Goal: Information Seeking & Learning: Check status

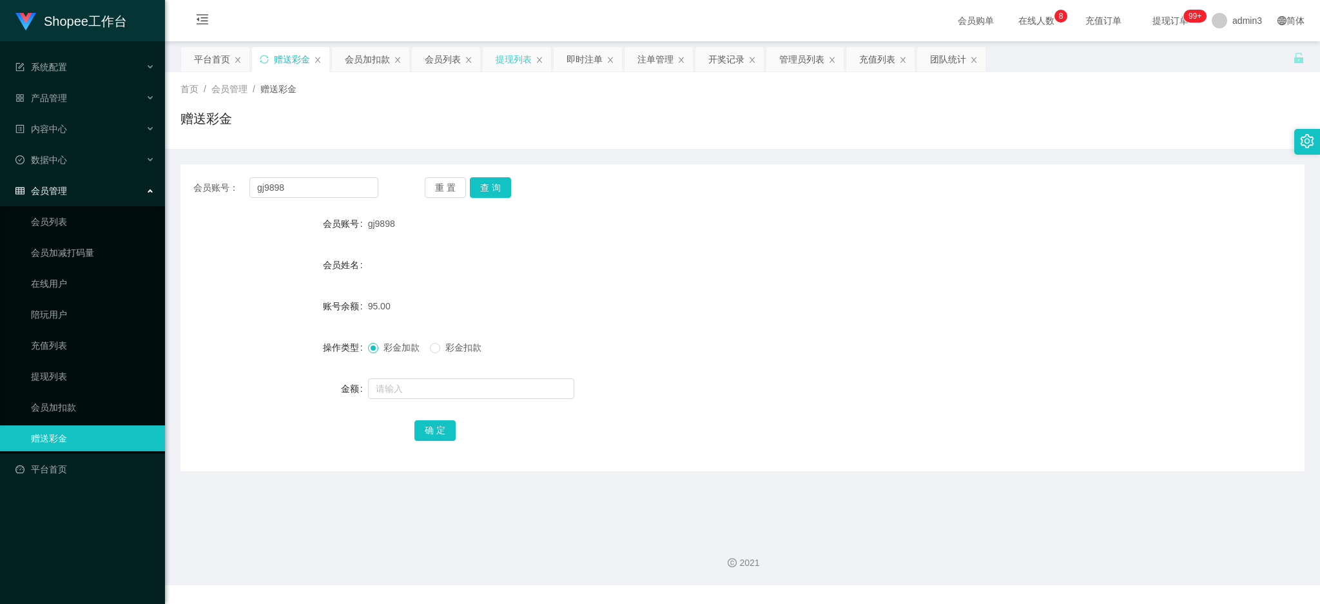
click at [510, 57] on div "提现列表" at bounding box center [514, 59] width 36 height 24
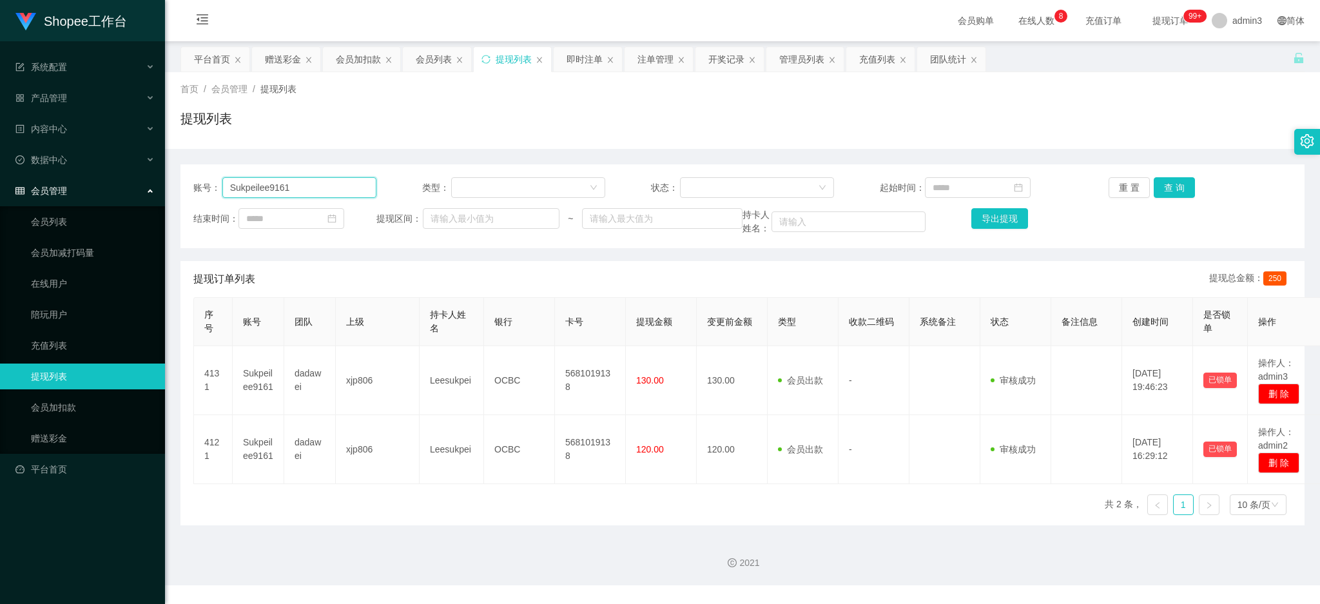
click at [310, 182] on input "Sukpeilee9161" at bounding box center [299, 187] width 154 height 21
paste input "081240443218"
type input "081240443218"
drag, startPoint x: 1200, startPoint y: 184, endPoint x: 1175, endPoint y: 191, distance: 25.5
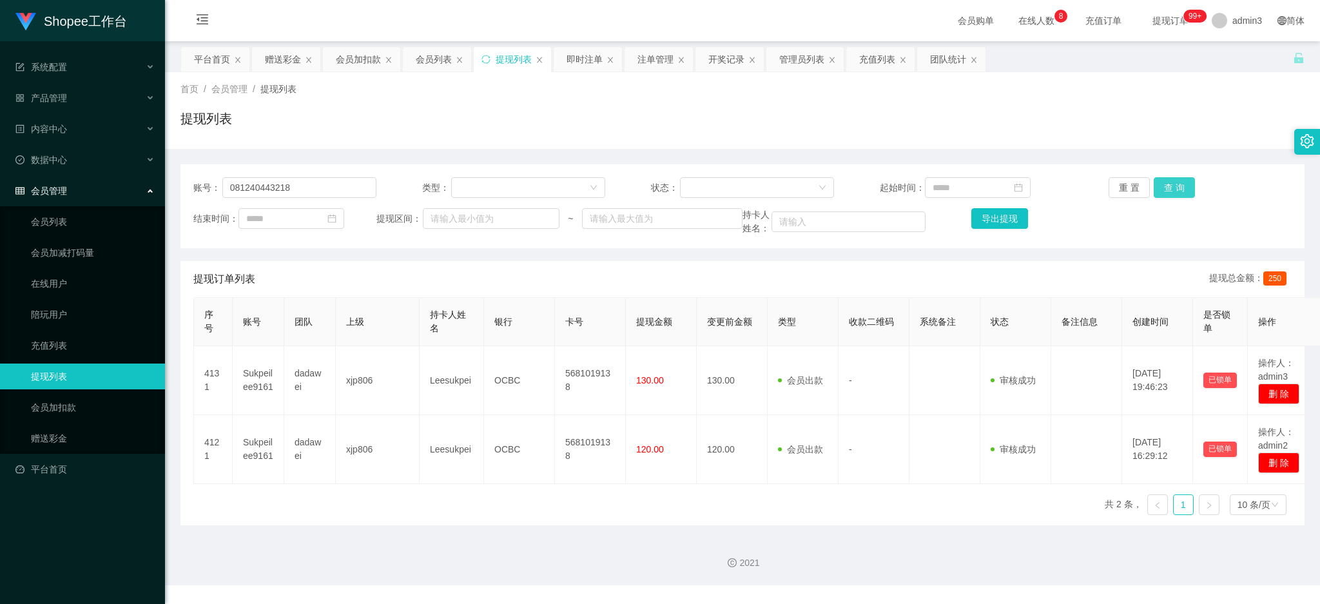
click at [1200, 182] on div "重 置 查 询" at bounding box center [1199, 187] width 183 height 21
click at [1170, 193] on button "查 询" at bounding box center [1173, 187] width 41 height 21
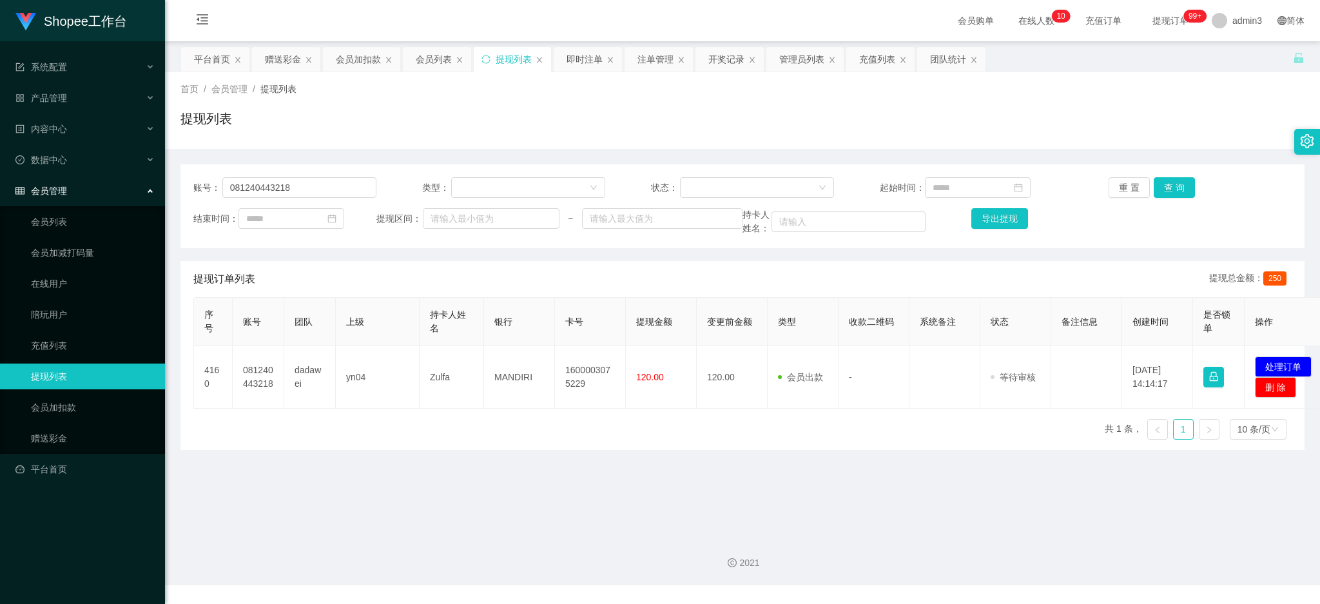
click at [409, 420] on div "序号 账号 团队 上级 持卡人姓名 银行 卡号 提现金额 变更前金额 类型 收款二维码 系统备注 状态 备注信息 创建时间 是否锁单 操作 4160 0812…" at bounding box center [742, 373] width 1098 height 153
click at [64, 153] on div "数据中心" at bounding box center [82, 160] width 165 height 26
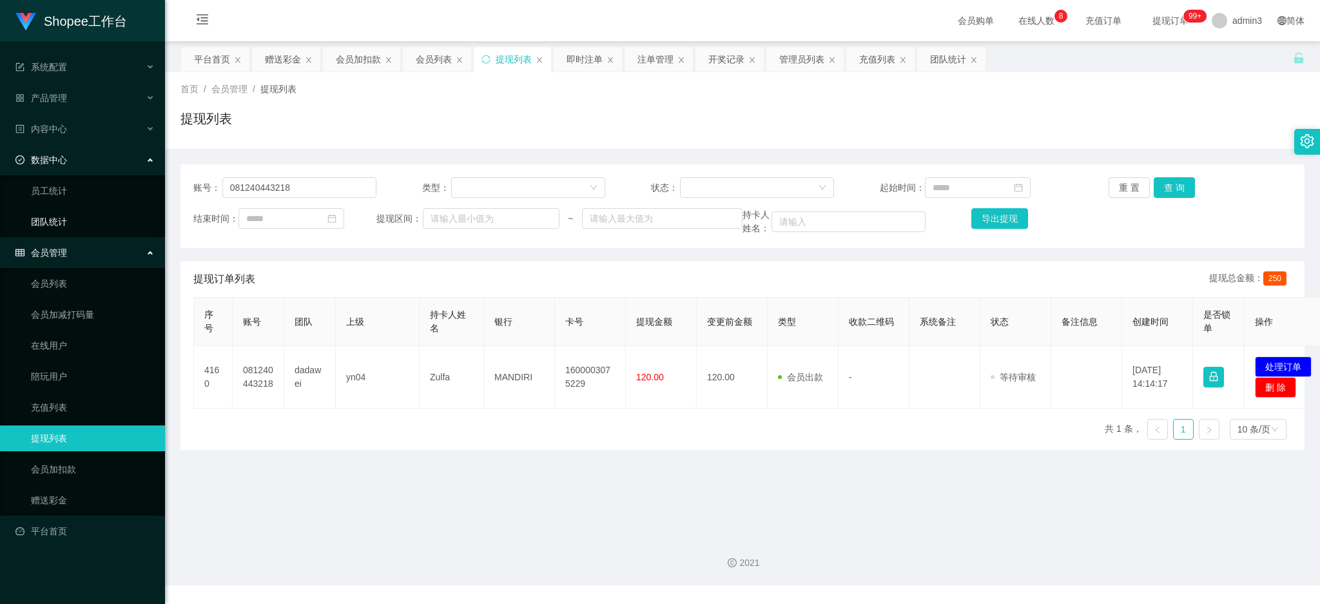
click at [49, 219] on link "团队统计" at bounding box center [93, 222] width 124 height 26
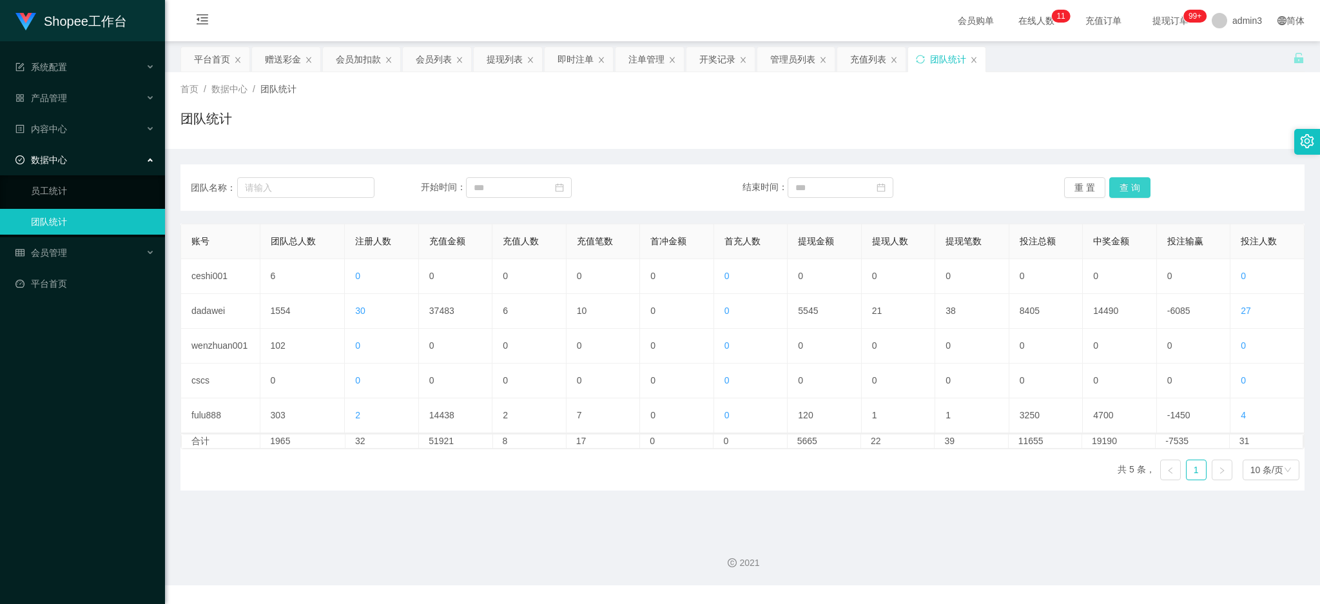
click at [1115, 191] on button "查 询" at bounding box center [1129, 187] width 41 height 21
click at [508, 62] on div "提现列表" at bounding box center [505, 59] width 36 height 24
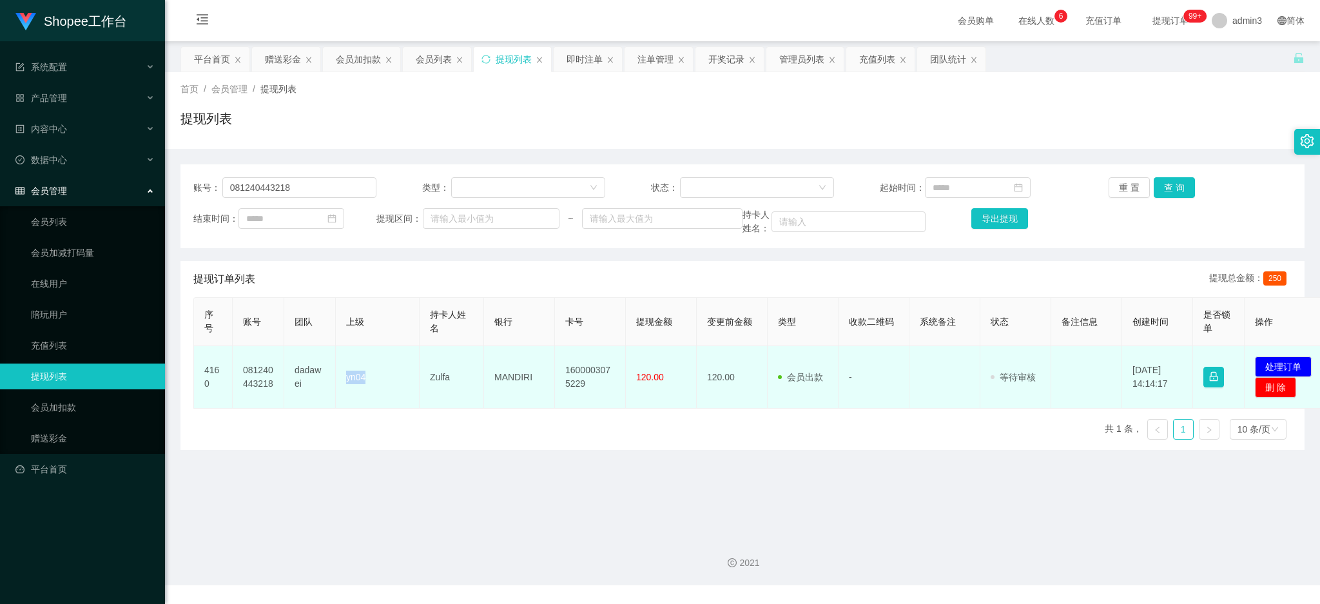
drag, startPoint x: 345, startPoint y: 381, endPoint x: 381, endPoint y: 380, distance: 36.1
click at [381, 380] on td "yn04" at bounding box center [378, 377] width 84 height 63
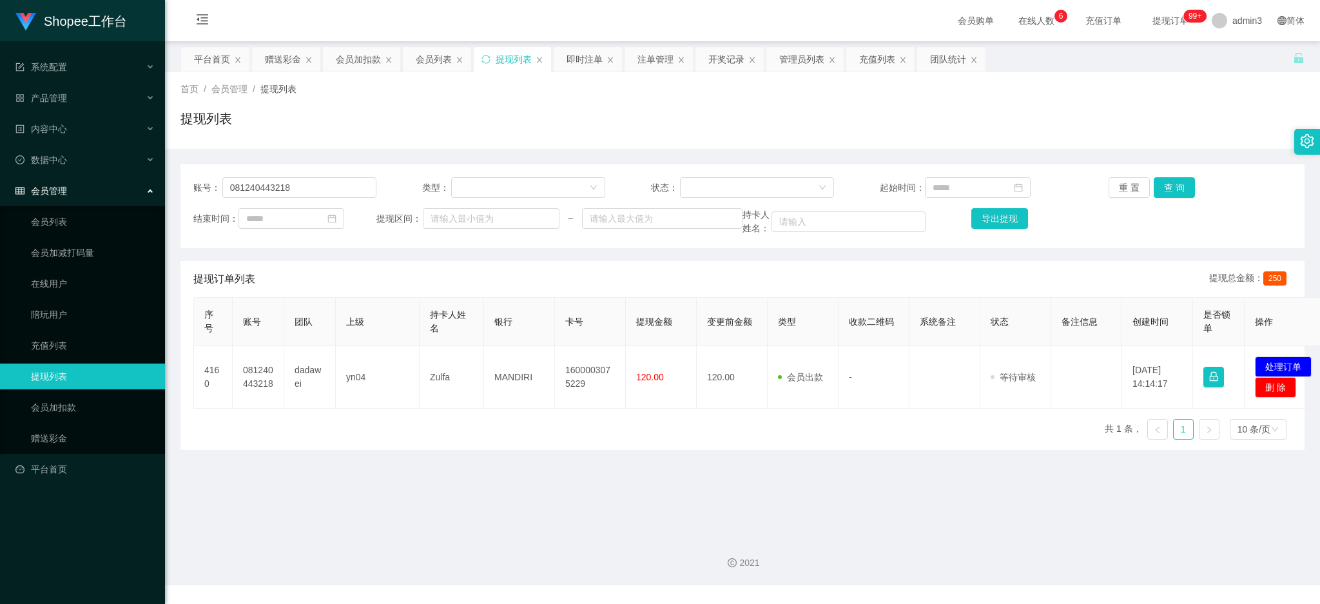
click at [385, 439] on div "序号 账号 团队 上级 持卡人姓名 银行 卡号 提现金额 变更前金额 类型 收款二维码 系统备注 状态 备注信息 创建时间 是否锁单 操作 4160 0812…" at bounding box center [742, 373] width 1098 height 153
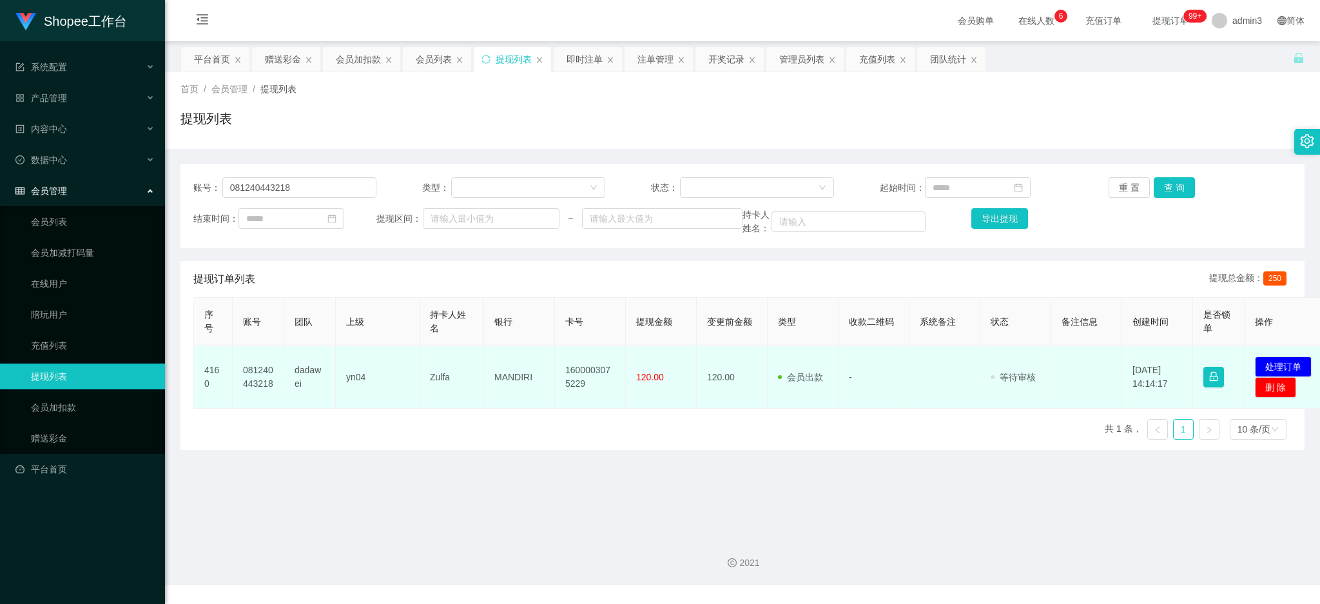
click at [360, 387] on td "yn04" at bounding box center [378, 377] width 84 height 63
drag, startPoint x: 347, startPoint y: 383, endPoint x: 368, endPoint y: 385, distance: 20.7
click at [368, 385] on td "yn04" at bounding box center [378, 377] width 84 height 63
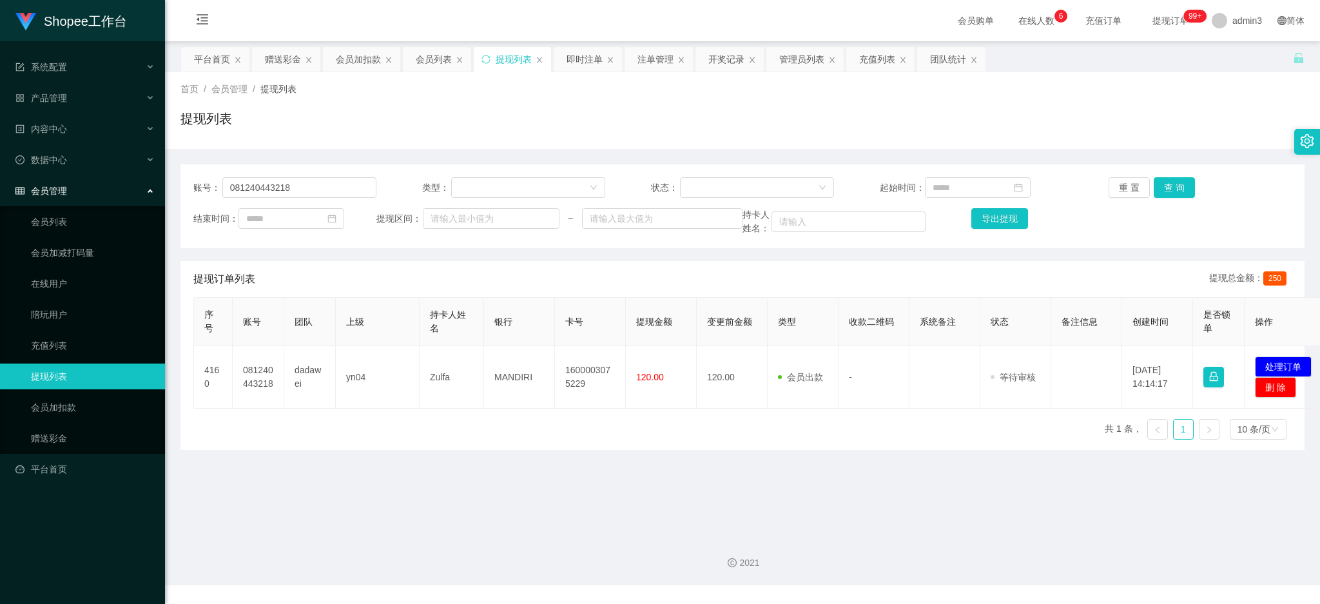
click at [372, 412] on div "序号 账号 团队 上级 持卡人姓名 银行 卡号 提现金额 变更前金额 类型 收款二维码 系统备注 状态 备注信息 创建时间 是否锁单 操作 4160 0812…" at bounding box center [742, 373] width 1098 height 153
click at [950, 63] on div "团队统计" at bounding box center [948, 59] width 36 height 24
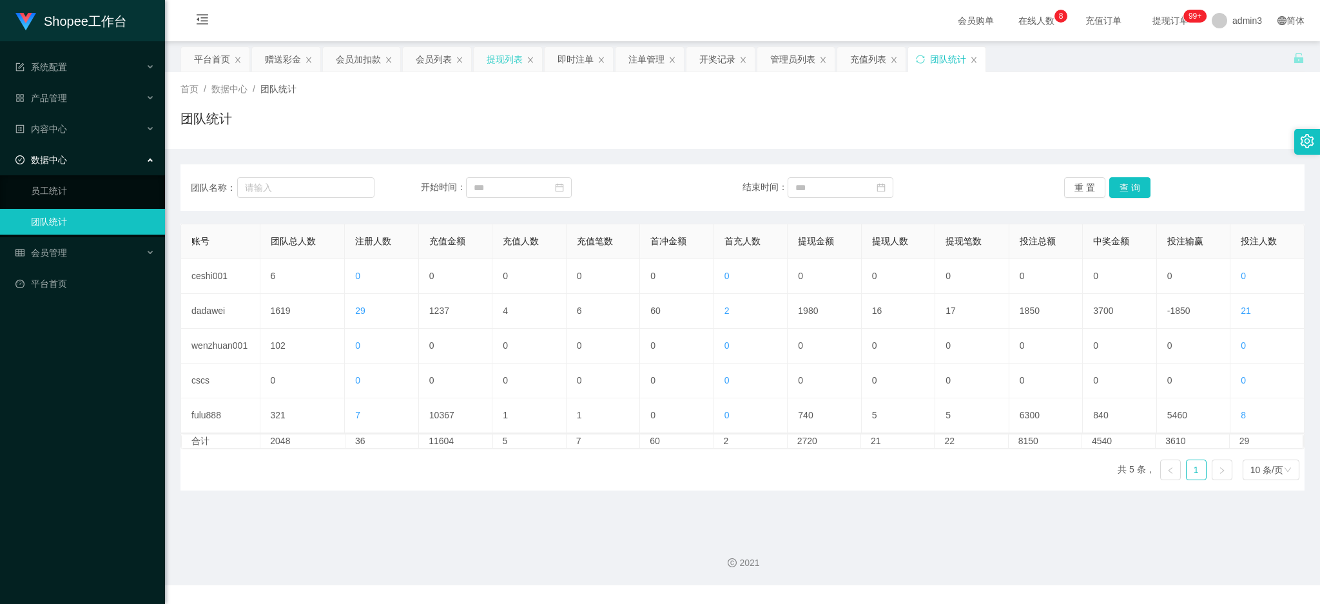
click at [512, 52] on div "提现列表" at bounding box center [505, 59] width 36 height 24
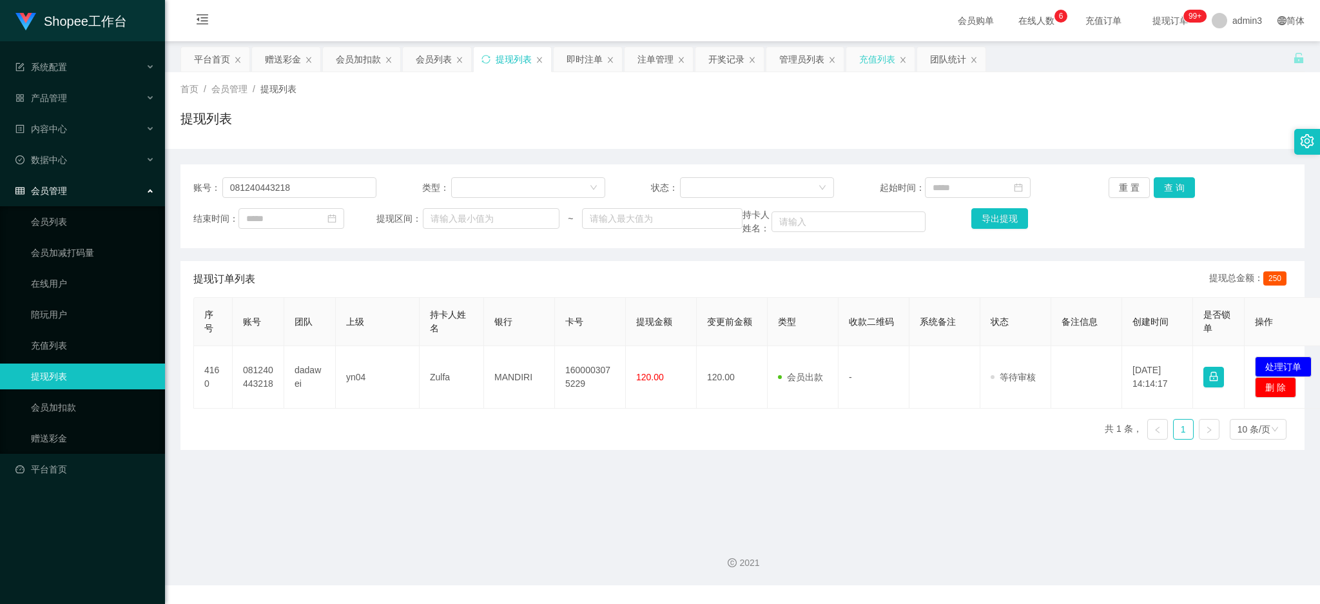
click at [870, 63] on div "充值列表" at bounding box center [877, 59] width 36 height 24
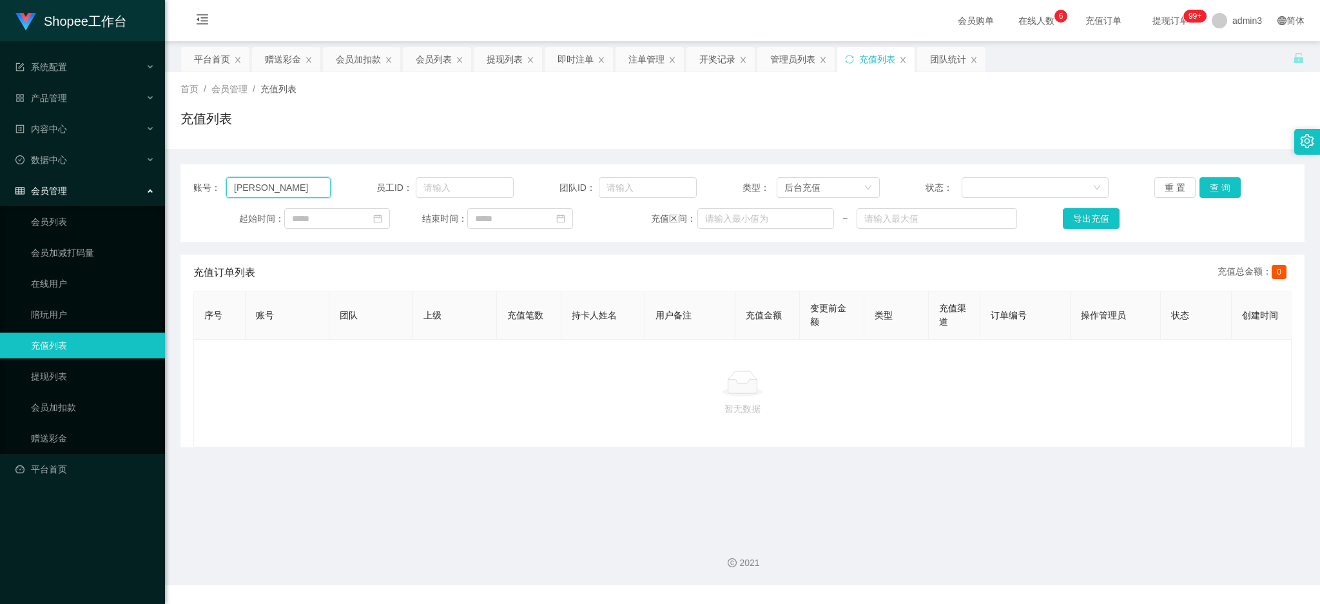
click at [302, 187] on input "[PERSON_NAME]" at bounding box center [278, 187] width 104 height 21
click at [302, 186] on input "[PERSON_NAME]" at bounding box center [278, 187] width 104 height 21
paste input "22"
type input "22"
click at [1219, 182] on button "查 询" at bounding box center [1219, 187] width 41 height 21
